Goal: Information Seeking & Learning: Learn about a topic

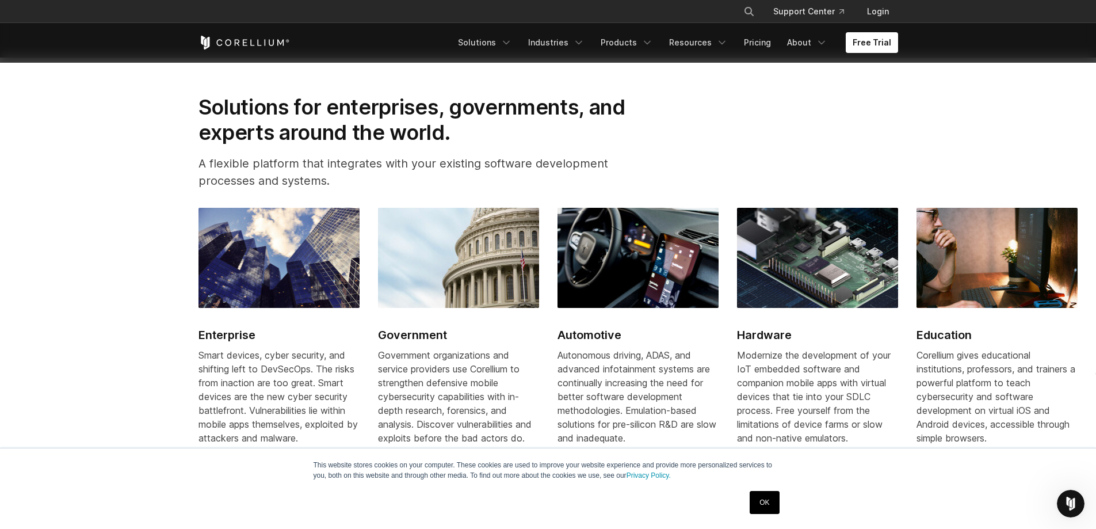
scroll to position [1380, 0]
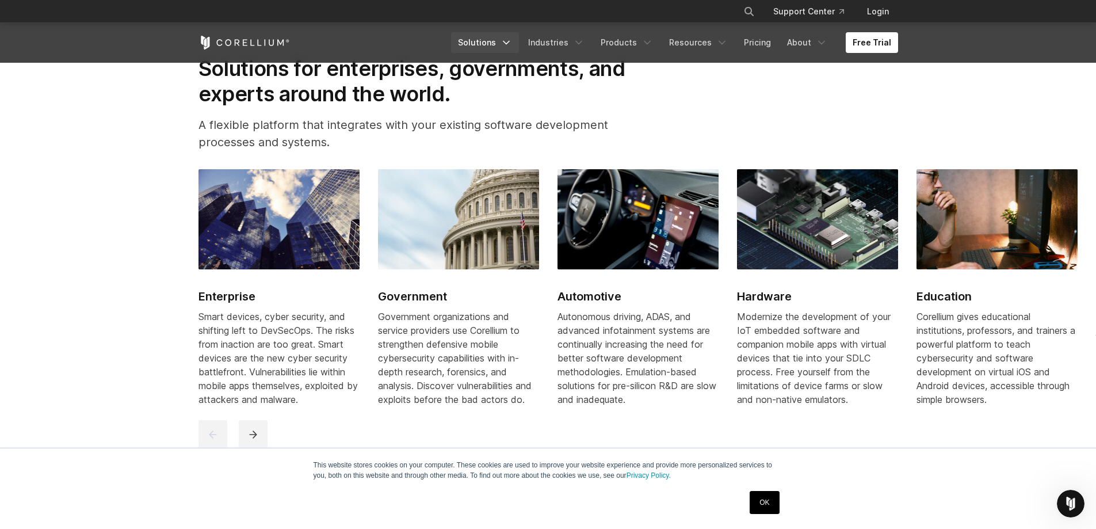
click at [484, 39] on link "Solutions" at bounding box center [485, 42] width 68 height 21
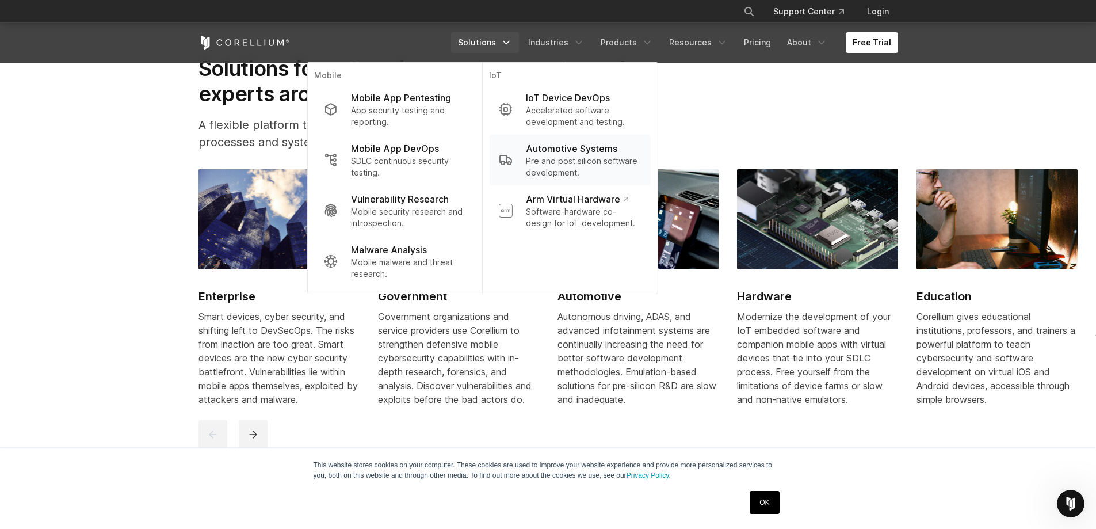
click at [568, 158] on p "Pre and post silicon software development." at bounding box center [583, 166] width 115 height 23
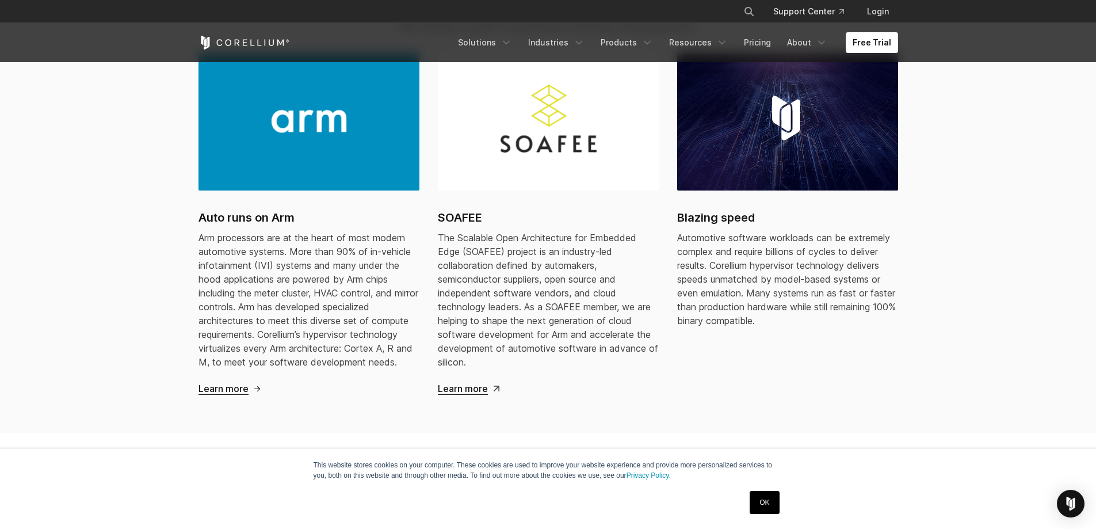
scroll to position [1150, 0]
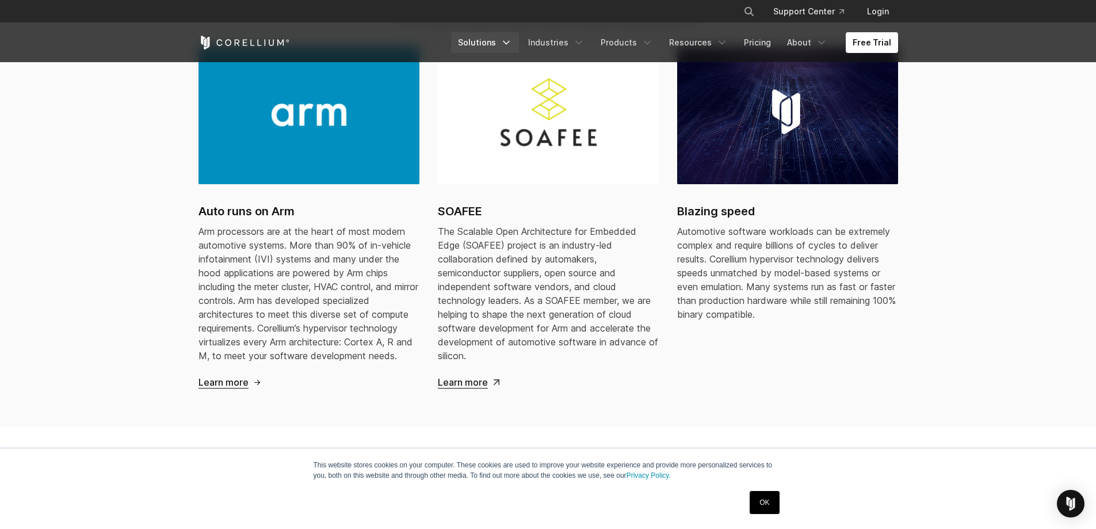
click at [509, 42] on polyline "Navigation Menu" at bounding box center [506, 42] width 6 height 3
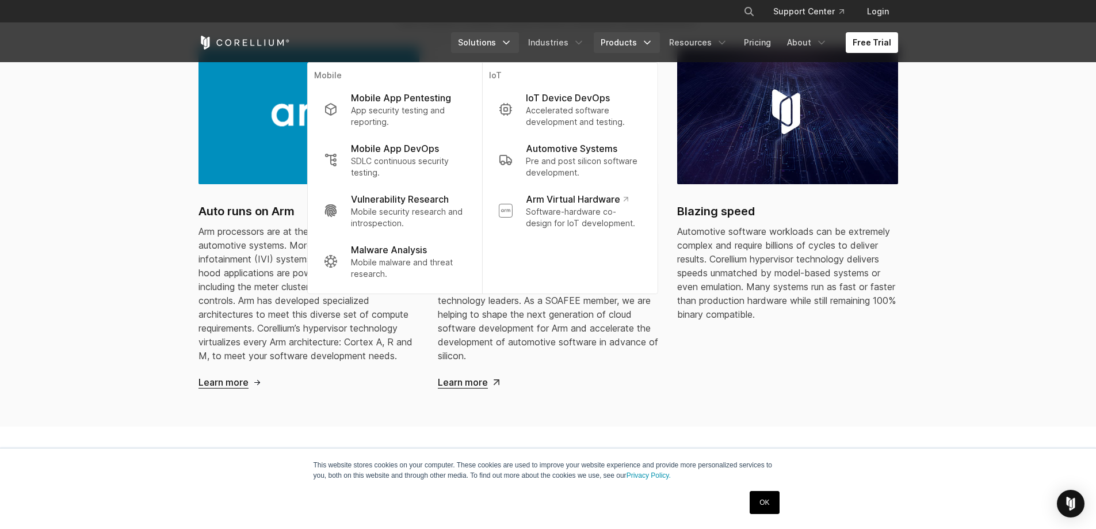
click at [650, 36] on link "Products" at bounding box center [627, 42] width 66 height 21
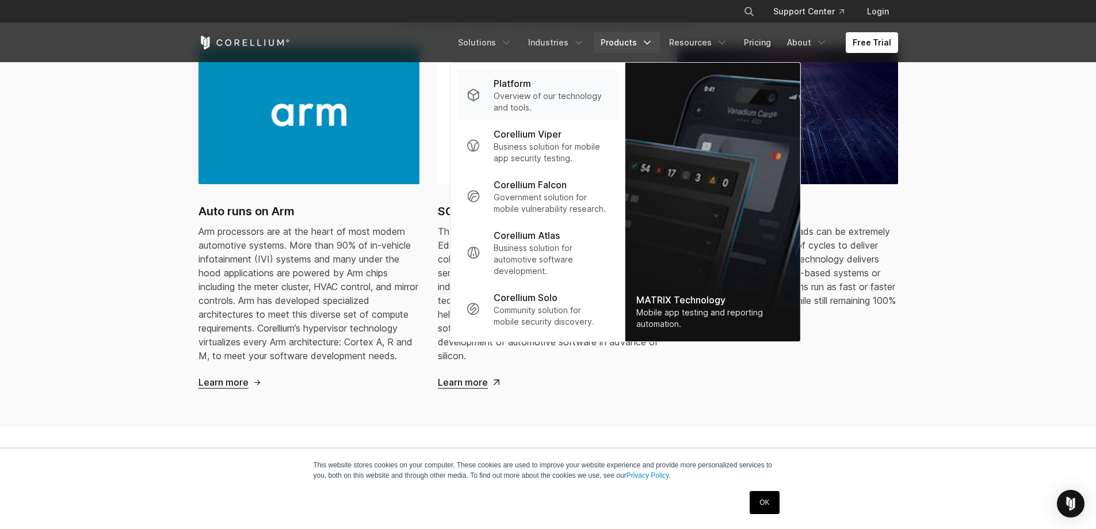
click at [531, 97] on p "Overview of our technology and tools." at bounding box center [550, 101] width 114 height 23
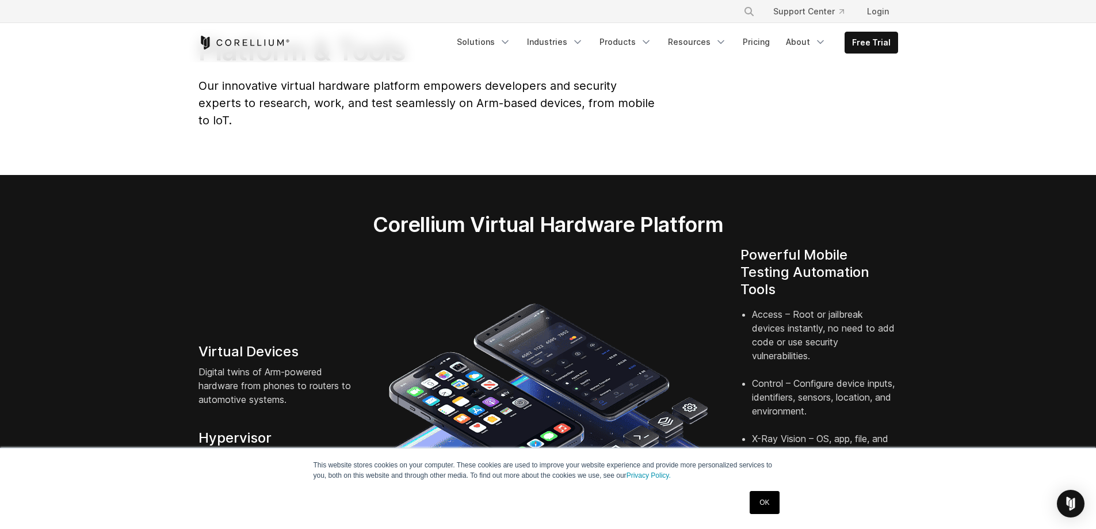
scroll to position [173, 0]
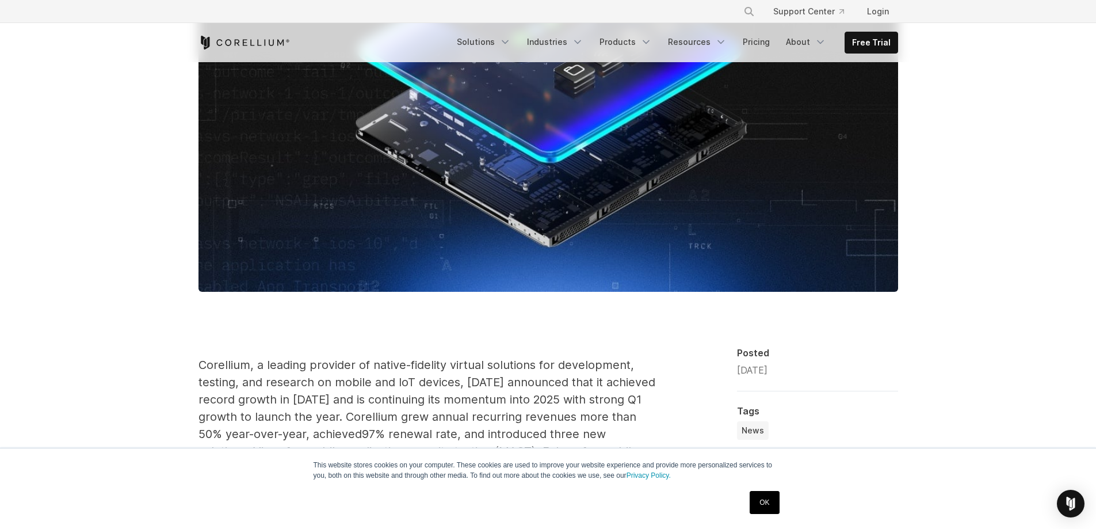
scroll to position [460, 0]
